Goal: Book appointment/travel/reservation

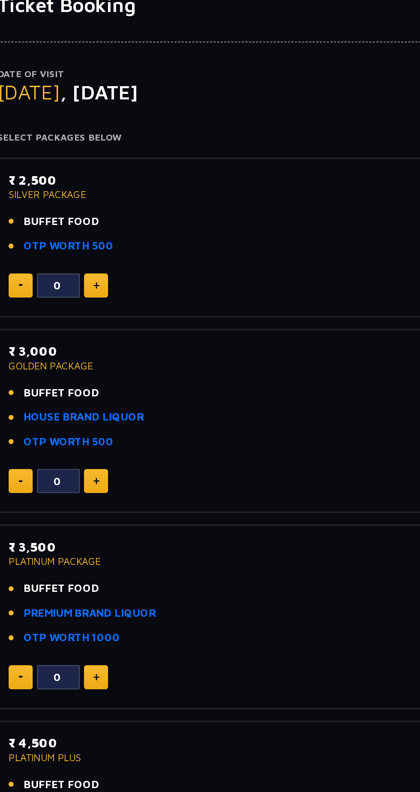
scroll to position [37, 0]
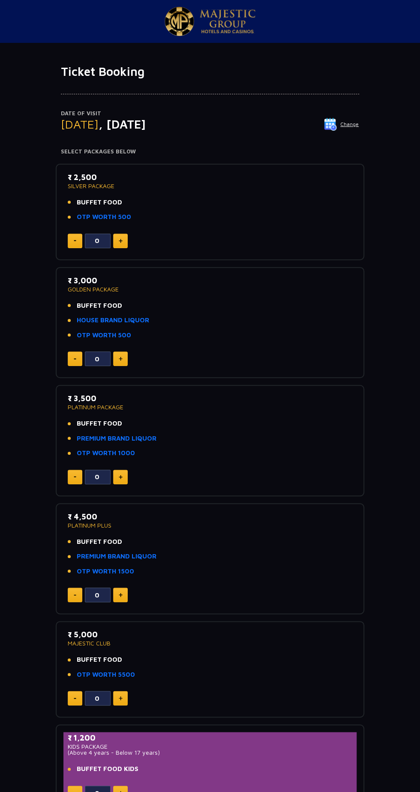
click at [146, 125] on span ", [DATE]" at bounding box center [122, 124] width 47 height 14
click at [127, 129] on span ", [DATE]" at bounding box center [122, 124] width 47 height 14
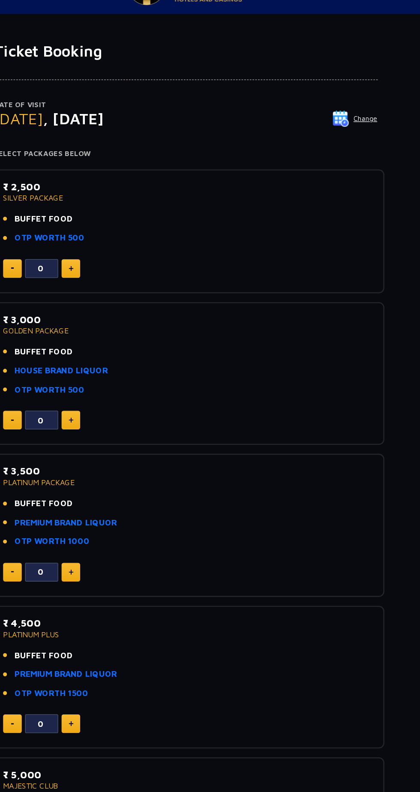
click at [331, 127] on img at bounding box center [330, 124] width 13 height 13
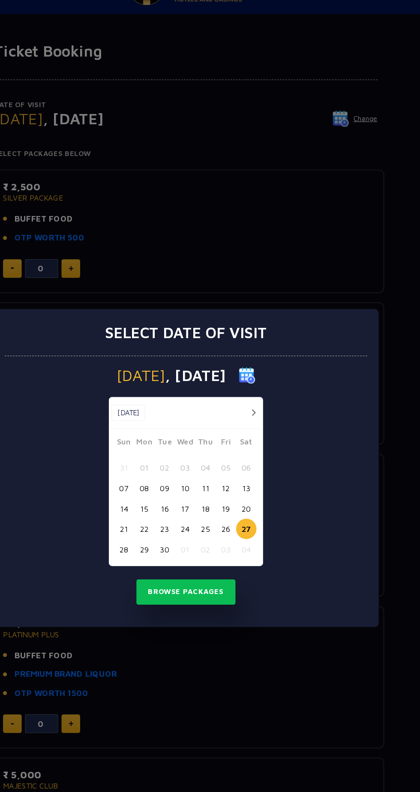
click at [177, 444] on button "22" at bounding box center [178, 443] width 16 height 16
click at [177, 459] on button "29" at bounding box center [178, 459] width 16 height 16
click at [220, 491] on button "Browse Packages" at bounding box center [209, 493] width 77 height 20
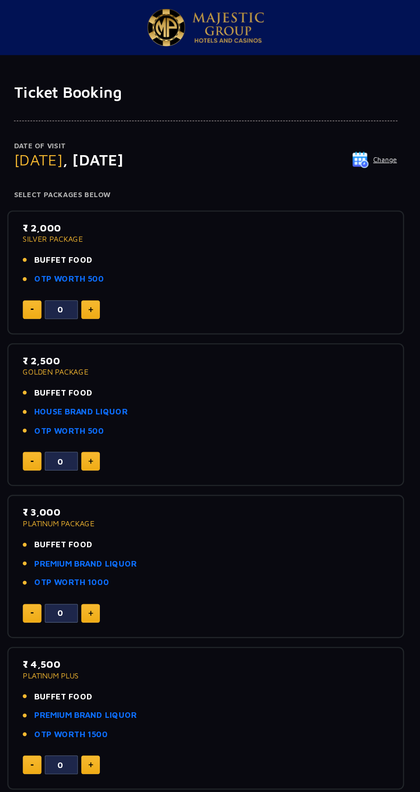
click at [347, 125] on button "Change" at bounding box center [342, 124] width 36 height 14
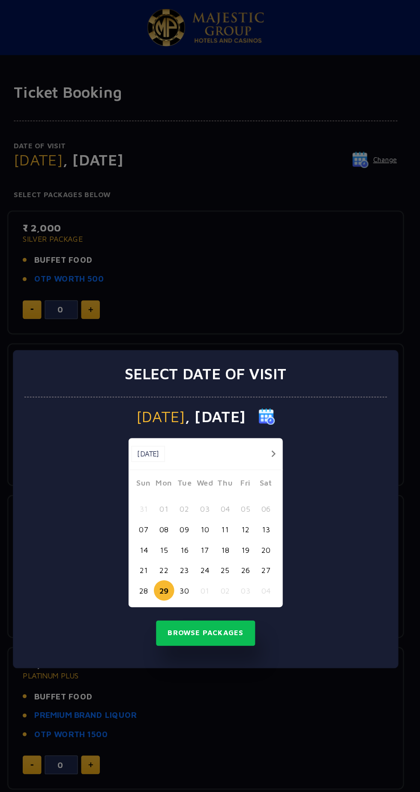
click at [195, 459] on button "30" at bounding box center [194, 459] width 16 height 16
click at [234, 493] on button "Browse Packages" at bounding box center [209, 493] width 77 height 20
